Goal: Task Accomplishment & Management: Use online tool/utility

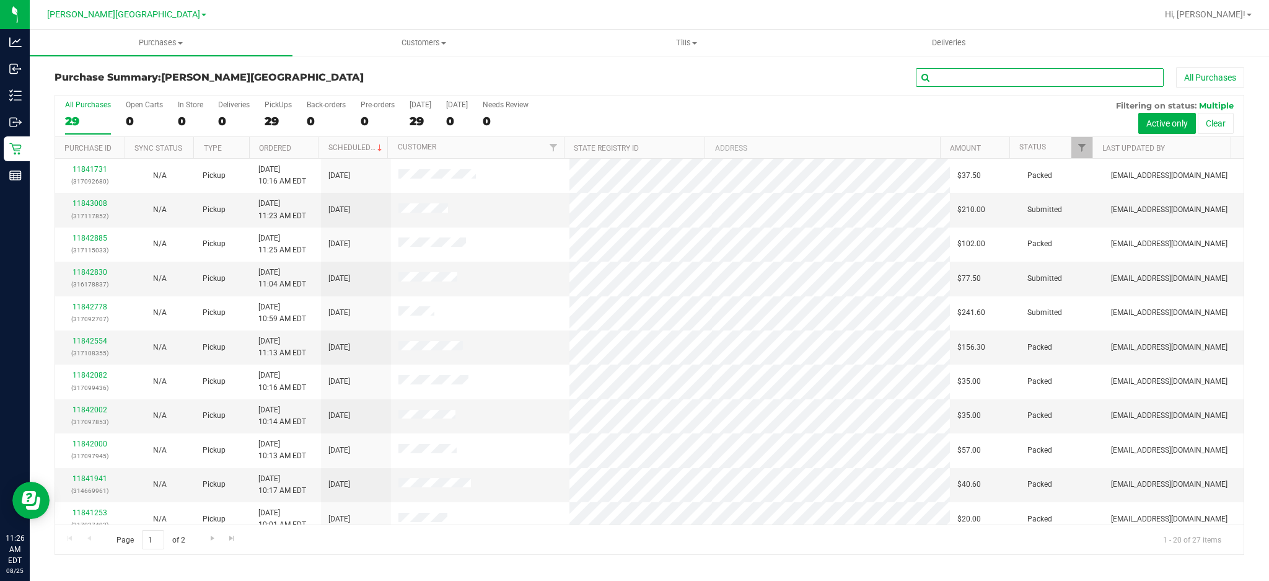
click at [960, 76] on input "text" at bounding box center [1040, 77] width 248 height 19
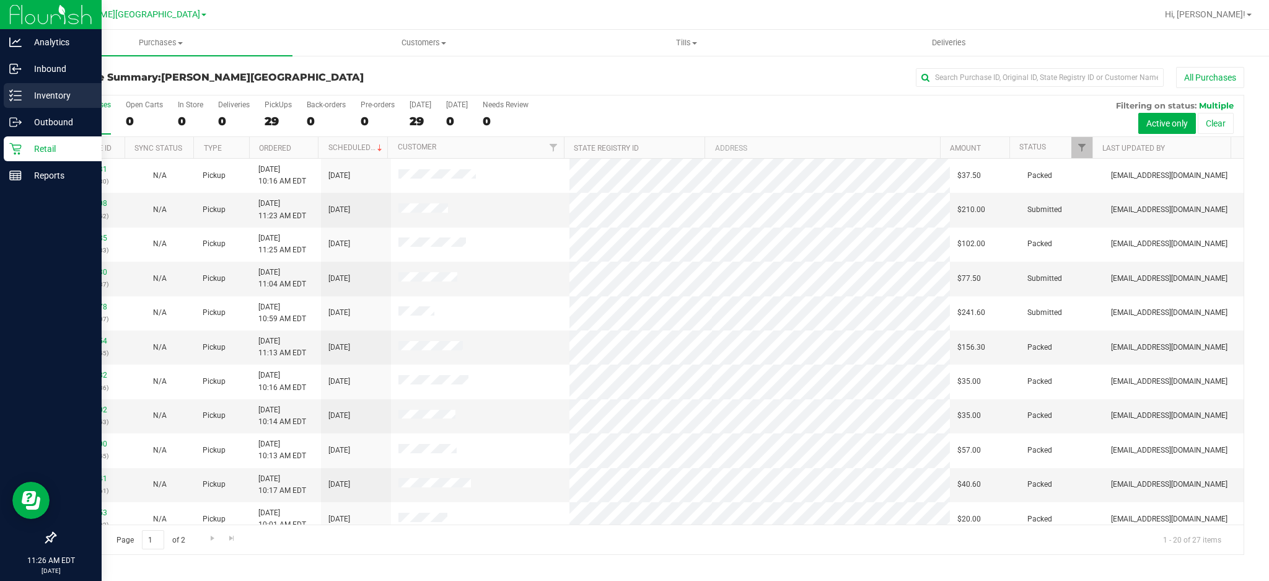
click at [14, 97] on icon at bounding box center [15, 95] width 12 height 12
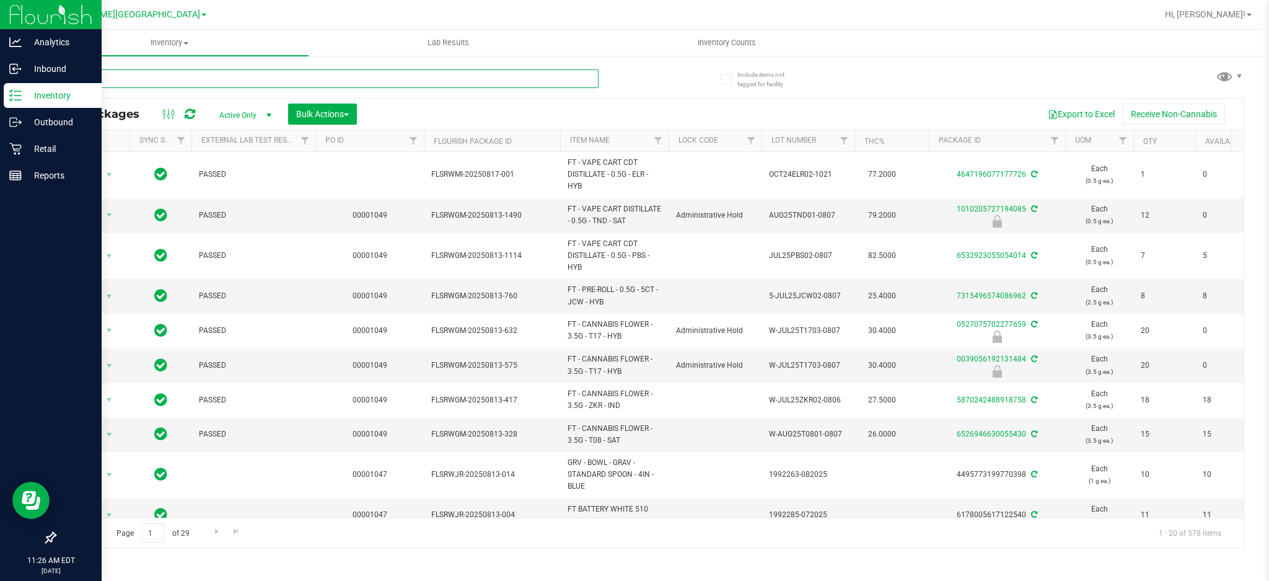
click at [229, 78] on input "text" at bounding box center [327, 78] width 544 height 19
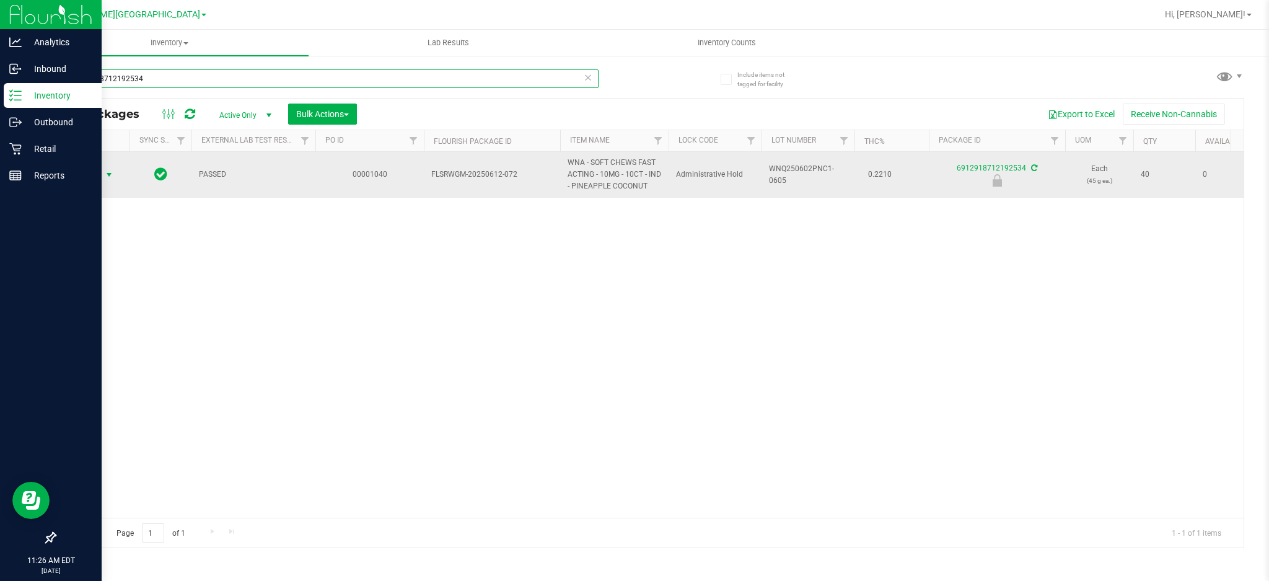
type input "6912918712192534"
click at [109, 174] on span "select" at bounding box center [109, 175] width 10 height 10
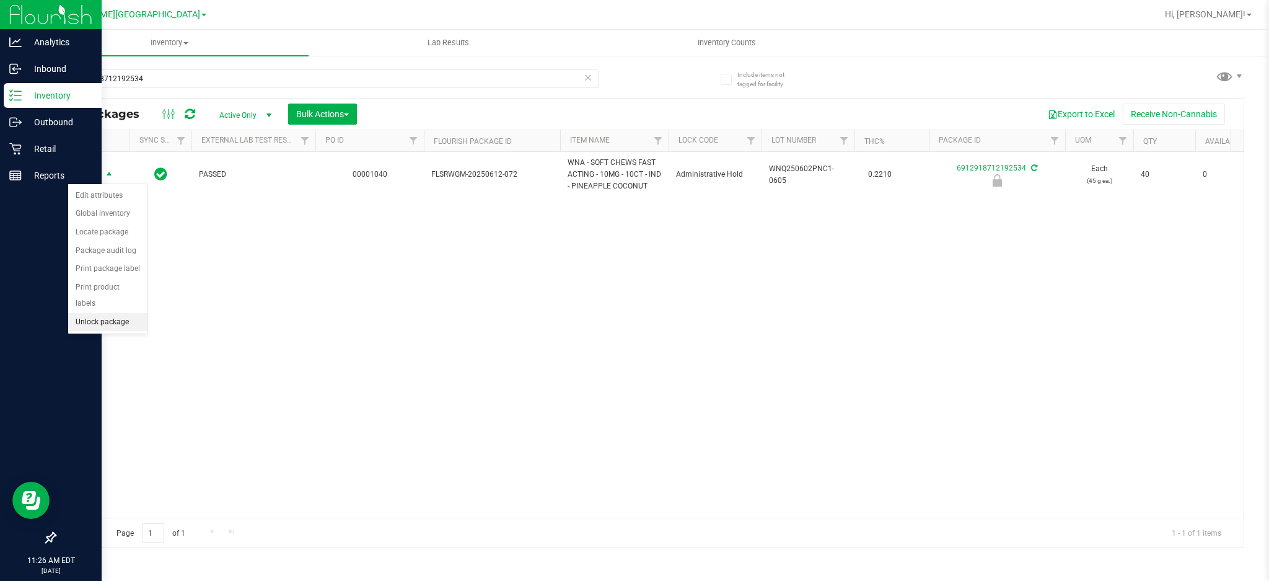
click at [83, 330] on li "Unlock package" at bounding box center [107, 322] width 79 height 19
